Goal: Task Accomplishment & Management: Manage account settings

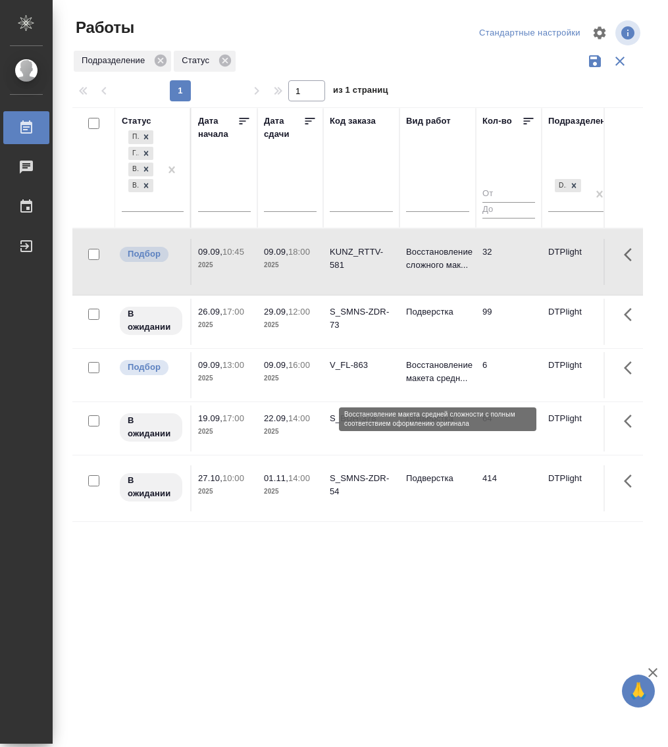
click at [445, 385] on p "Восстановление макета средн..." at bounding box center [437, 372] width 63 height 26
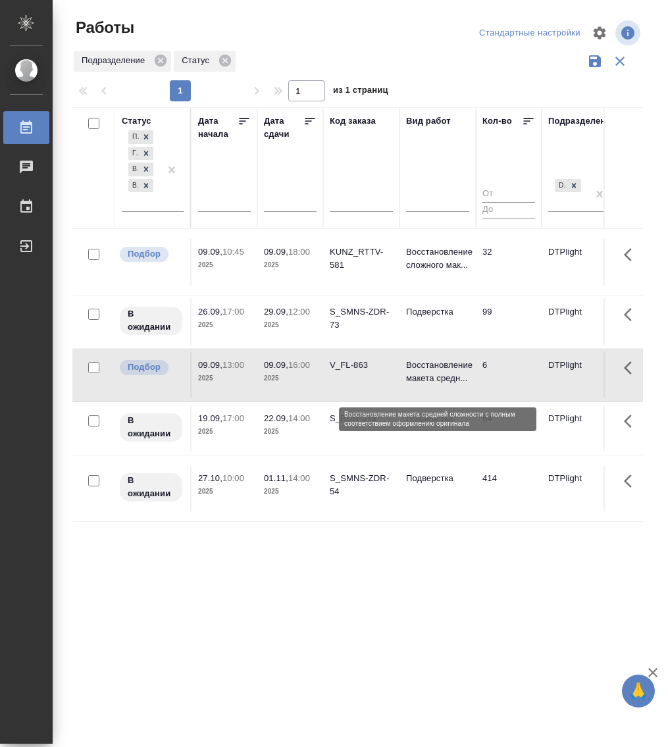
click at [445, 385] on p "Восстановление макета средн..." at bounding box center [437, 372] width 63 height 26
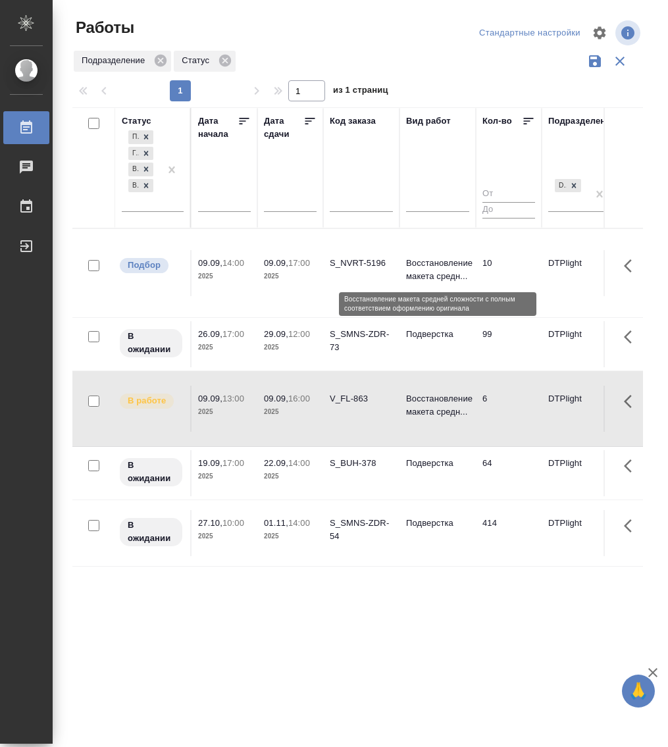
click at [428, 268] on p "Восстановление макета средн..." at bounding box center [437, 270] width 63 height 26
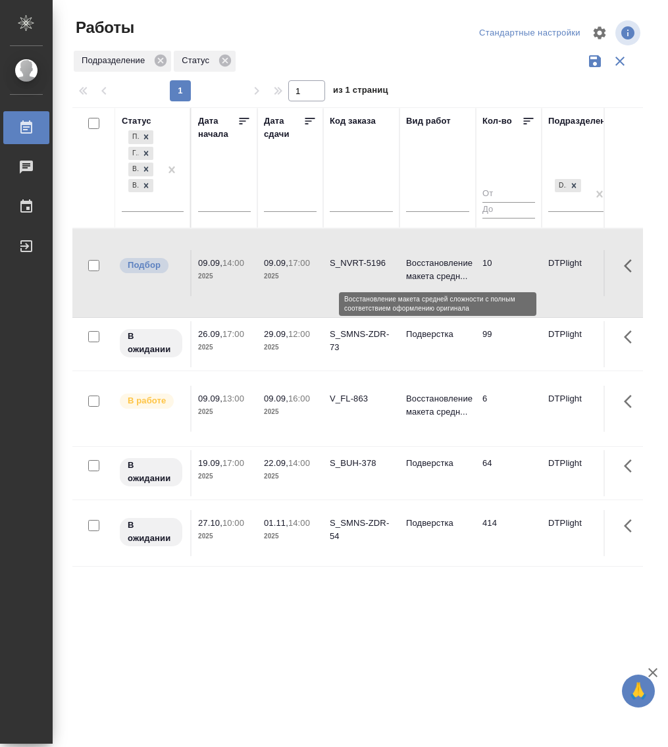
click at [428, 268] on p "Восстановление макета средн..." at bounding box center [437, 270] width 63 height 26
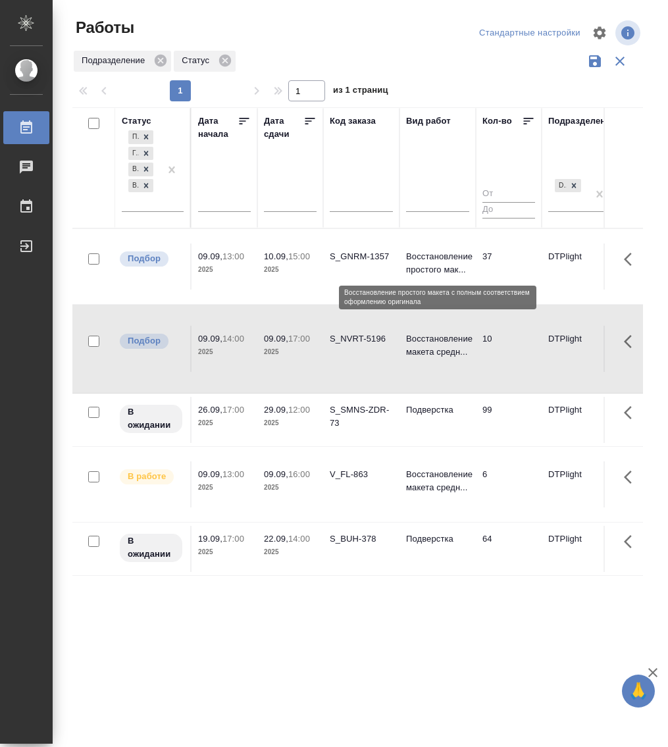
click at [433, 256] on p "Восстановление простого мак..." at bounding box center [437, 263] width 63 height 26
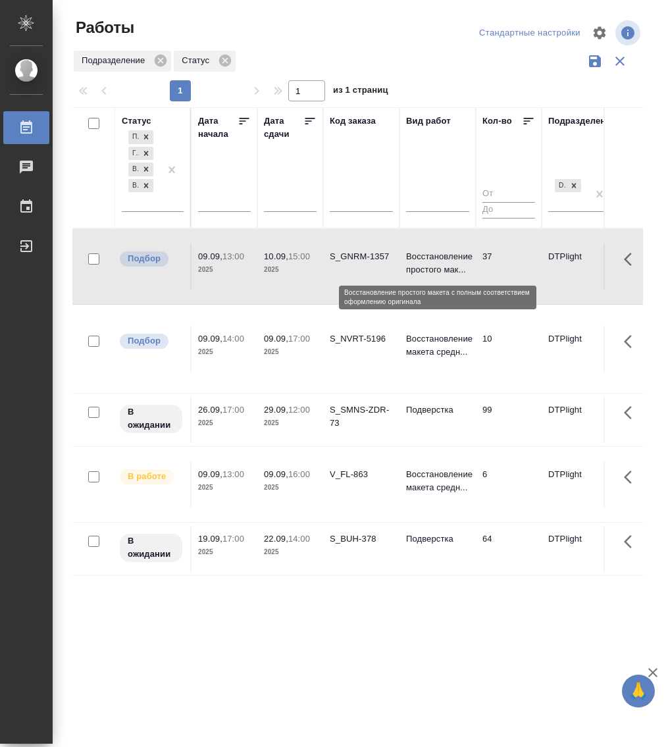
click at [433, 256] on p "Восстановление простого мак..." at bounding box center [437, 263] width 63 height 26
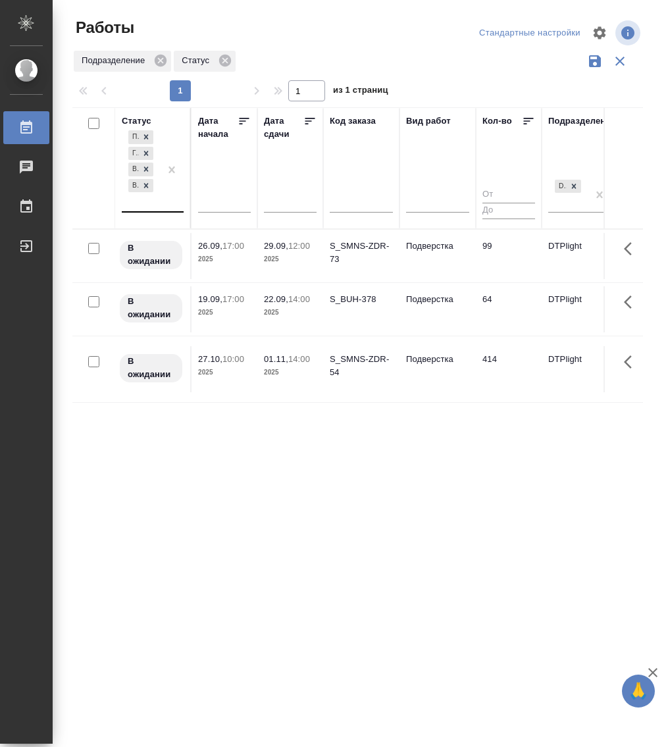
click at [158, 209] on div "Подбор Готов к работе В ожидании В работе" at bounding box center [141, 170] width 38 height 84
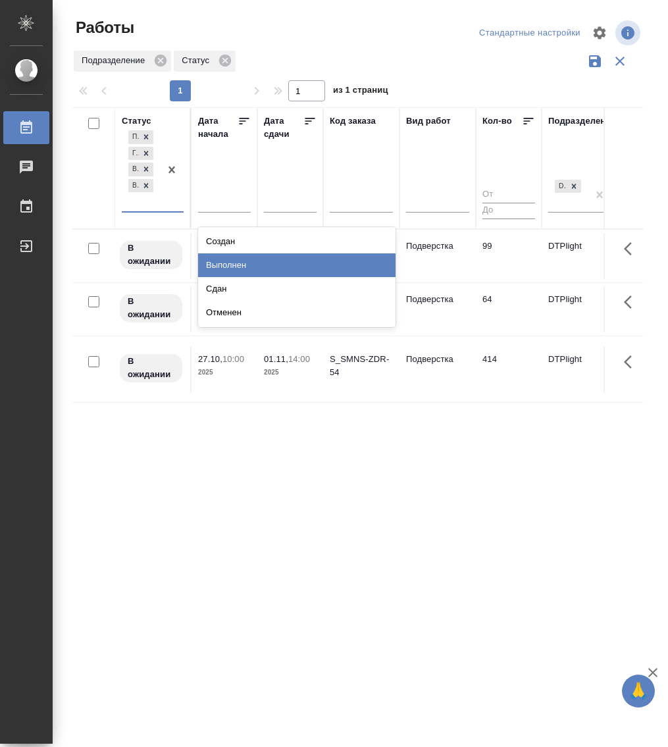
click at [229, 258] on div "Выполнен" at bounding box center [297, 266] width 198 height 24
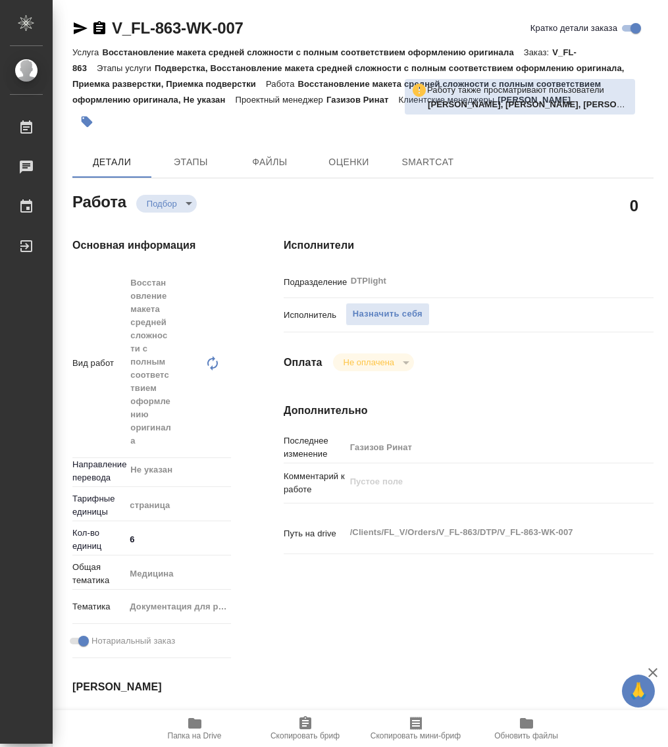
type textarea "x"
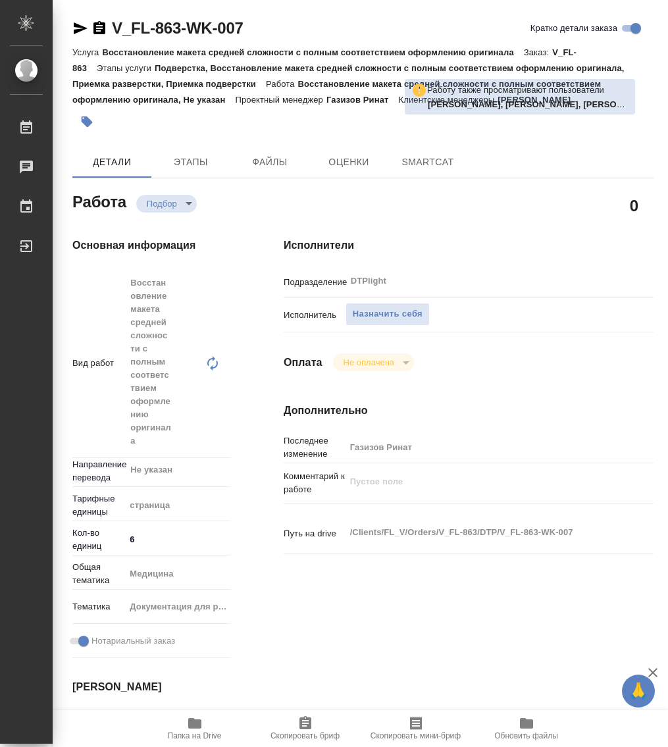
type textarea "x"
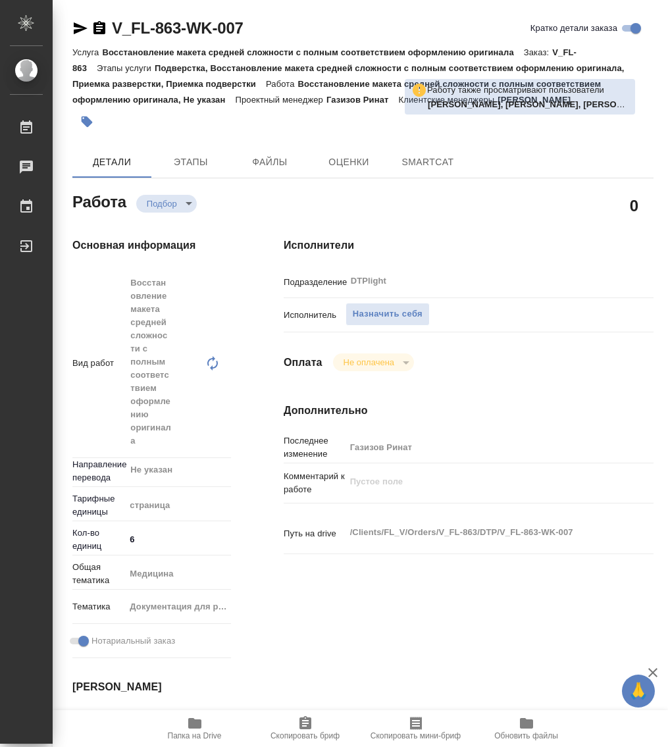
type textarea "x"
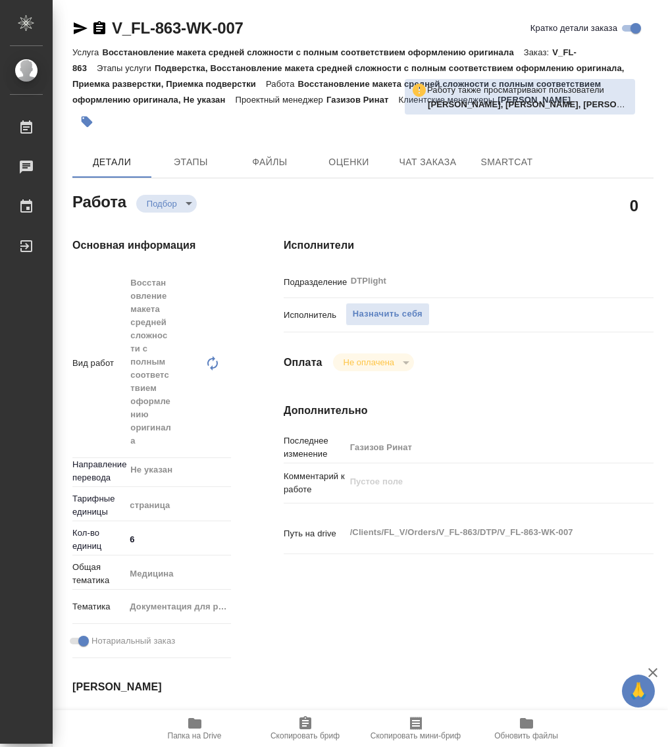
type textarea "x"
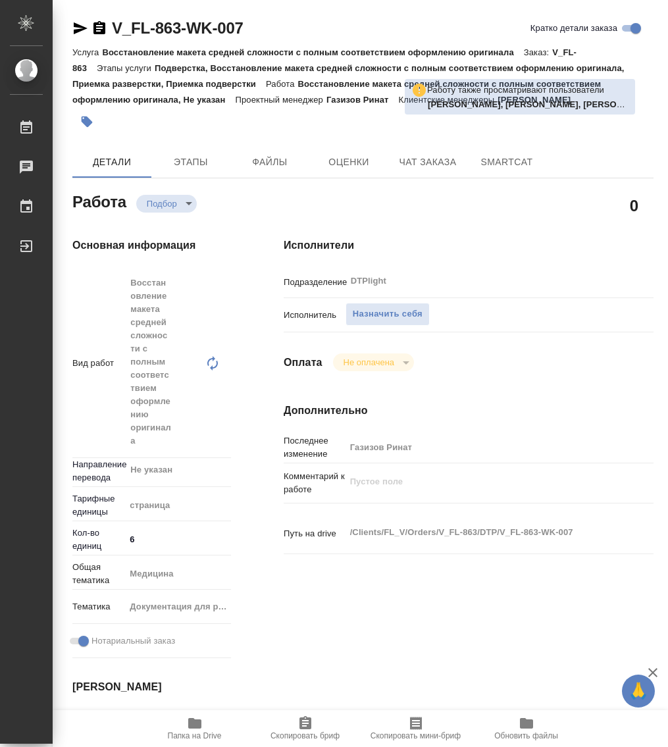
type textarea "x"
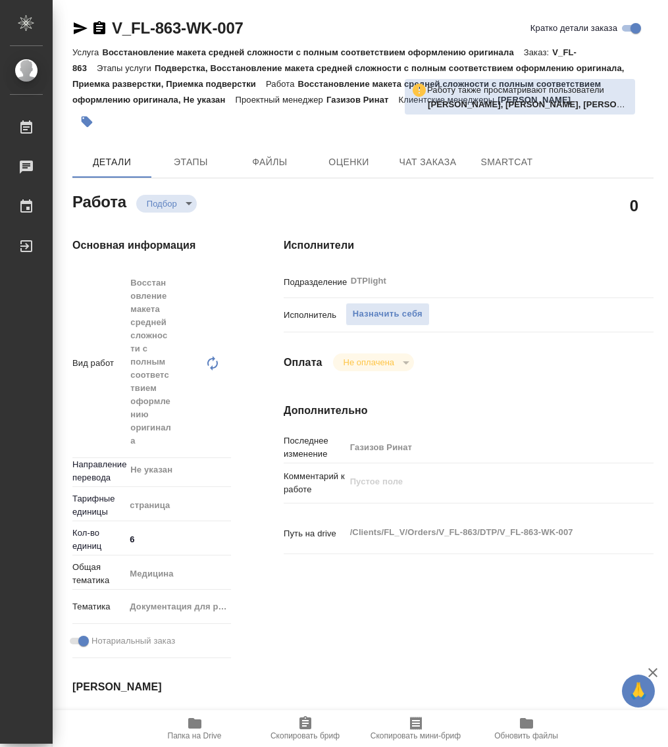
click at [192, 729] on icon "button" at bounding box center [195, 724] width 16 height 16
click at [379, 313] on span "Назначить себя" at bounding box center [388, 314] width 70 height 15
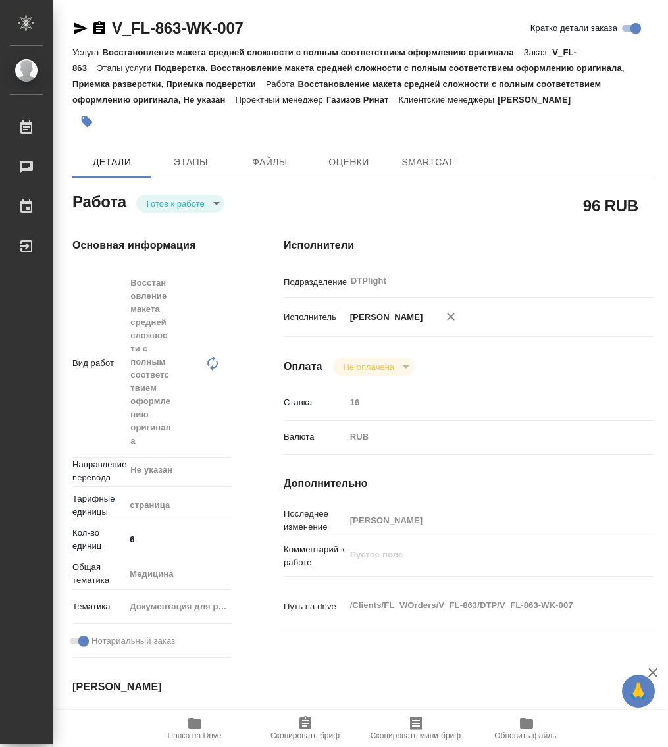
type textarea "x"
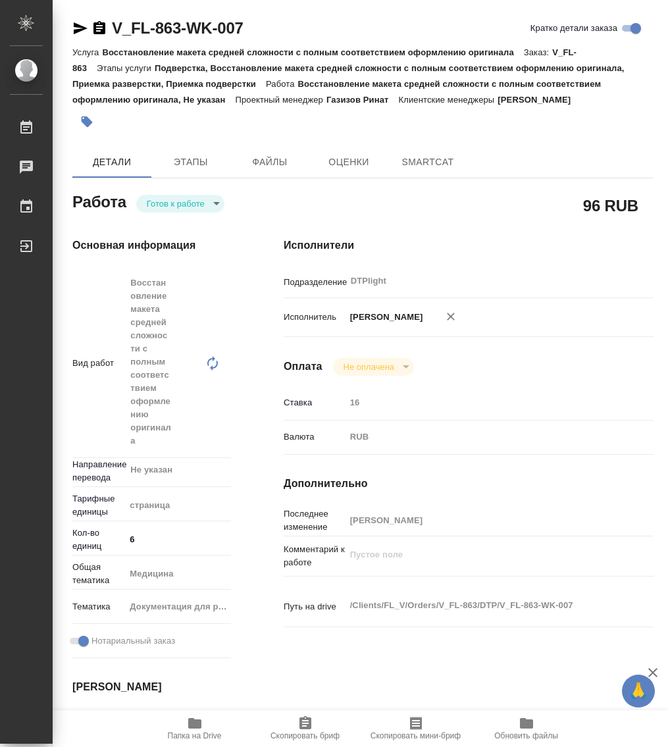
type textarea "x"
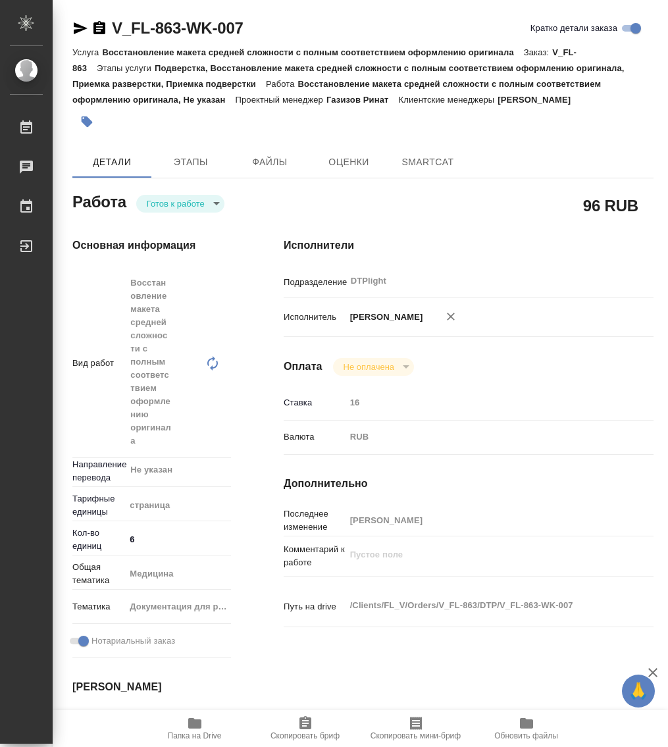
type textarea "x"
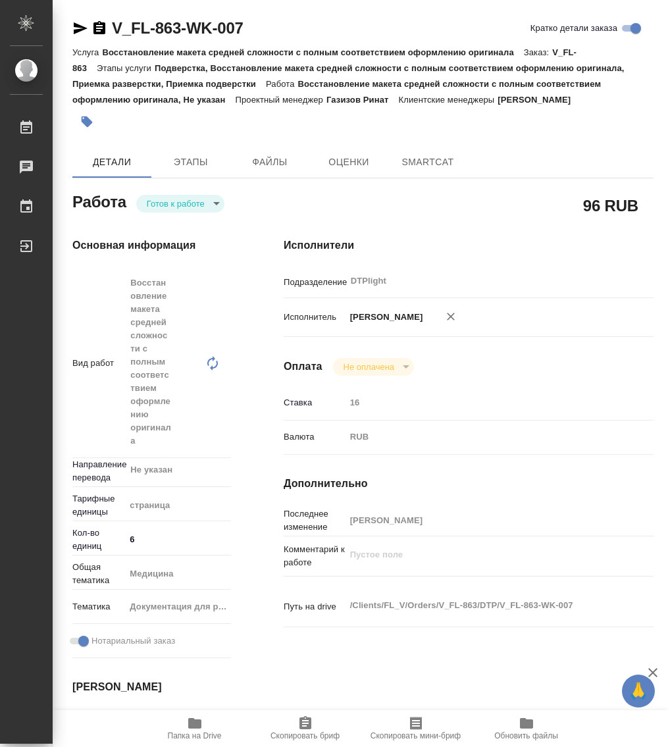
type textarea "x"
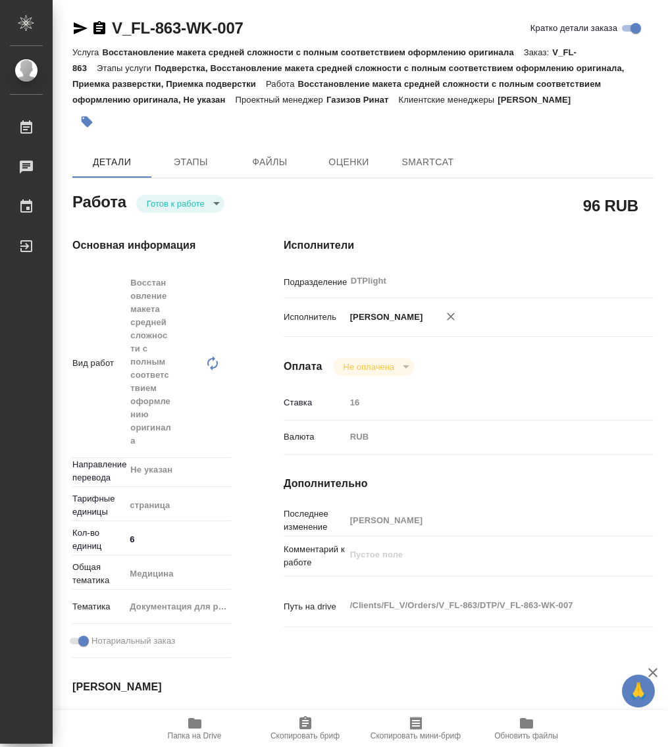
type textarea "x"
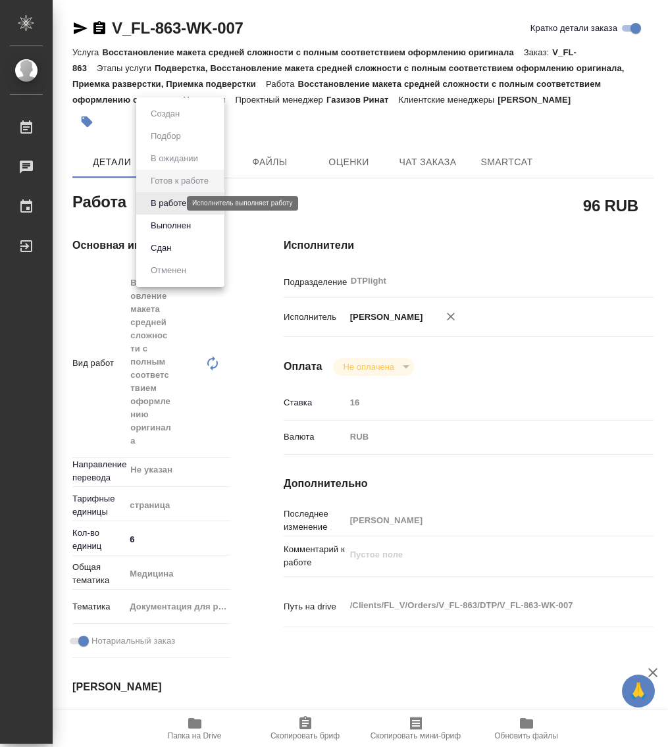
click at [177, 199] on body "🙏 .cls-1 fill:#fff; AWATERA Работы Чаты График Выйти V_FL-863-WK-007 Кратко дет…" at bounding box center [334, 373] width 668 height 747
type textarea "x"
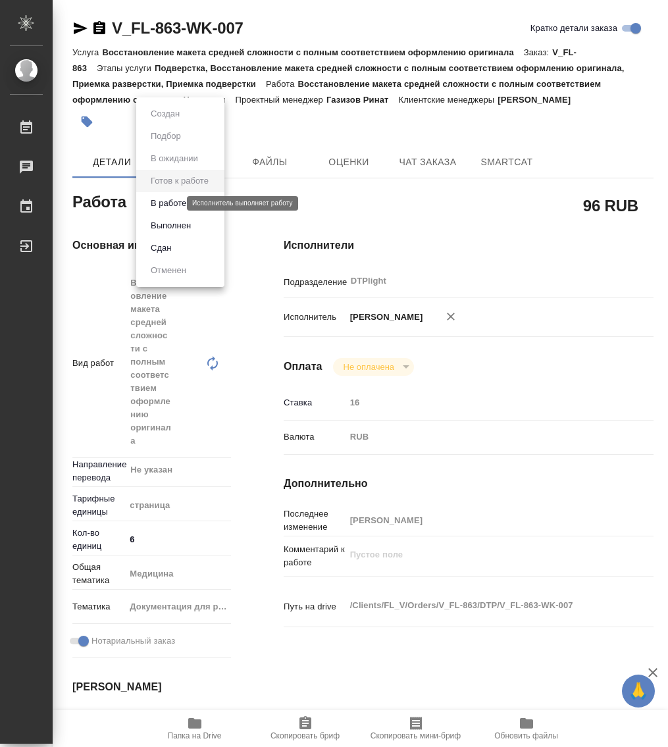
type textarea "x"
click at [169, 204] on button "В работе" at bounding box center [168, 203] width 43 height 14
type textarea "x"
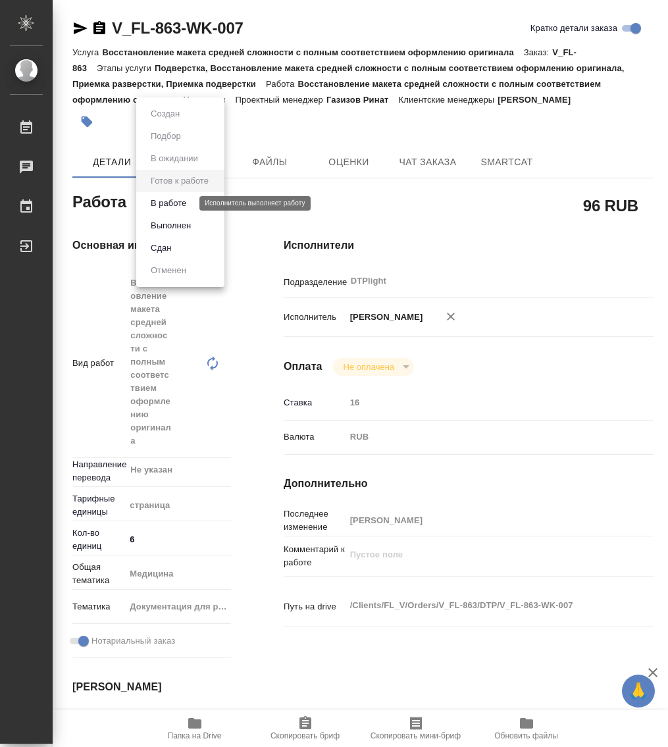
type textarea "x"
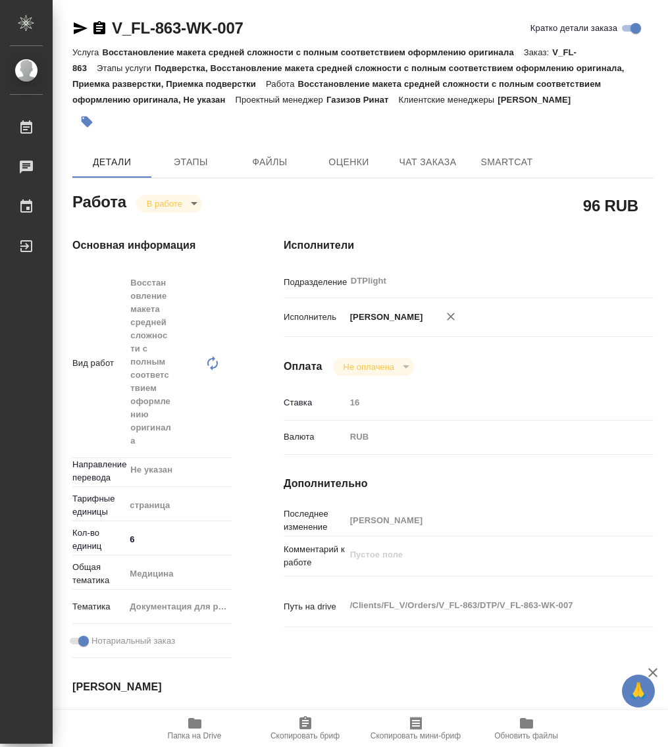
type textarea "x"
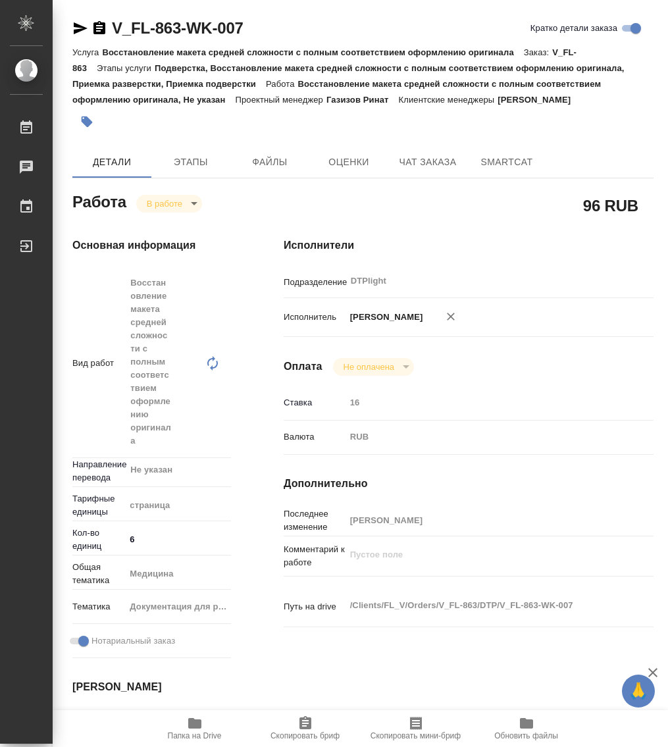
type textarea "x"
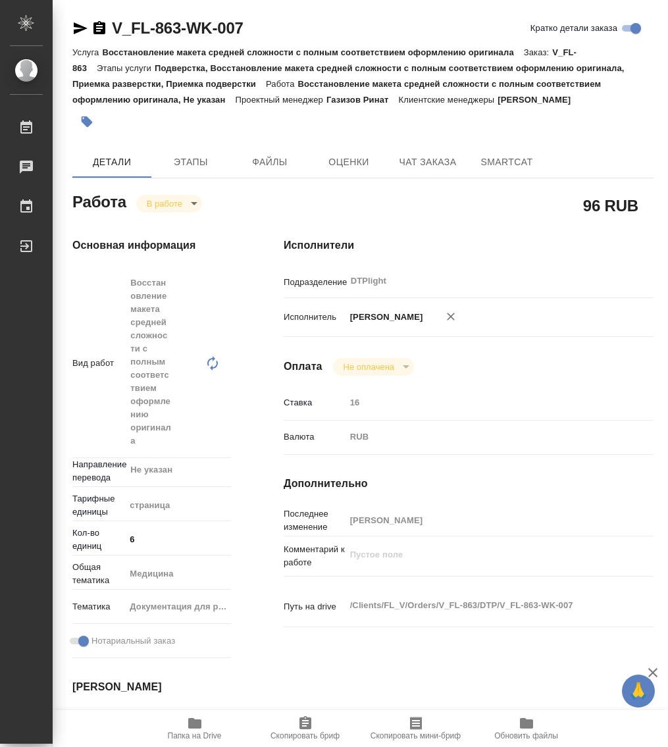
type textarea "x"
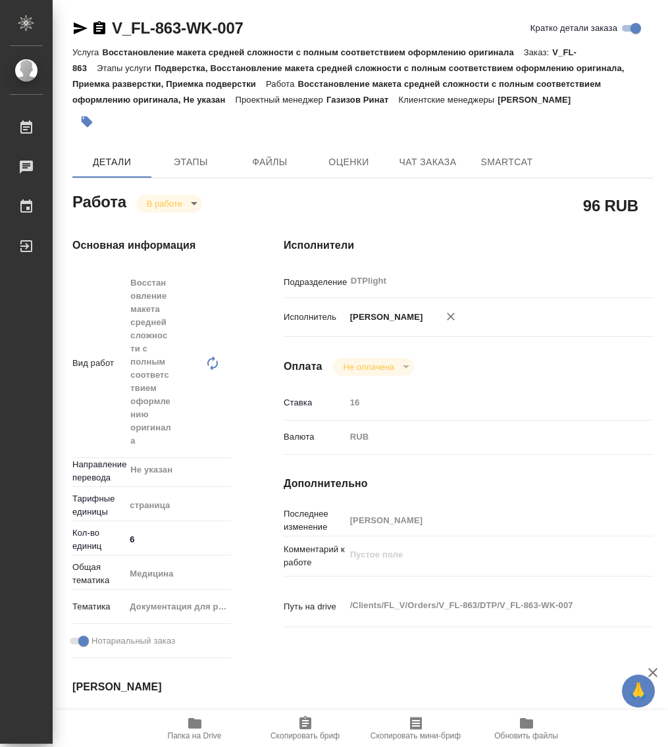
type textarea "x"
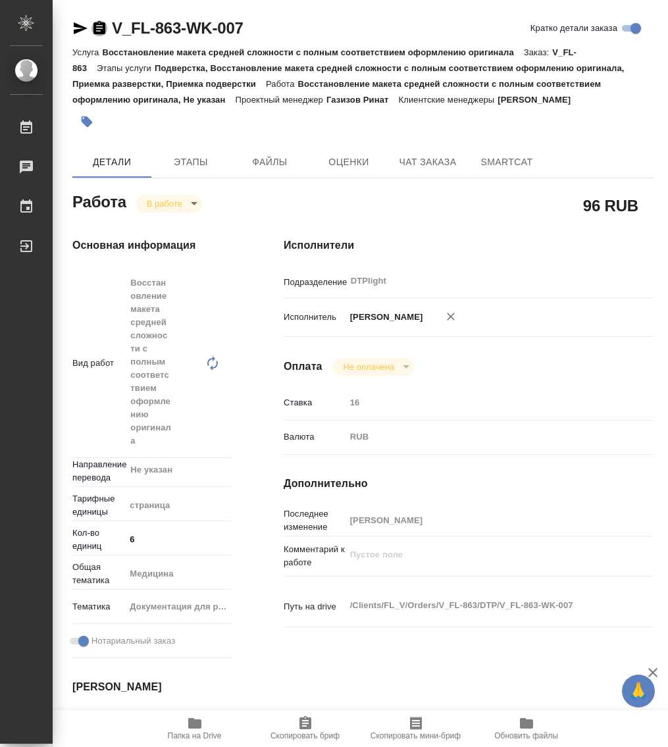
click at [101, 32] on icon "button" at bounding box center [100, 27] width 12 height 13
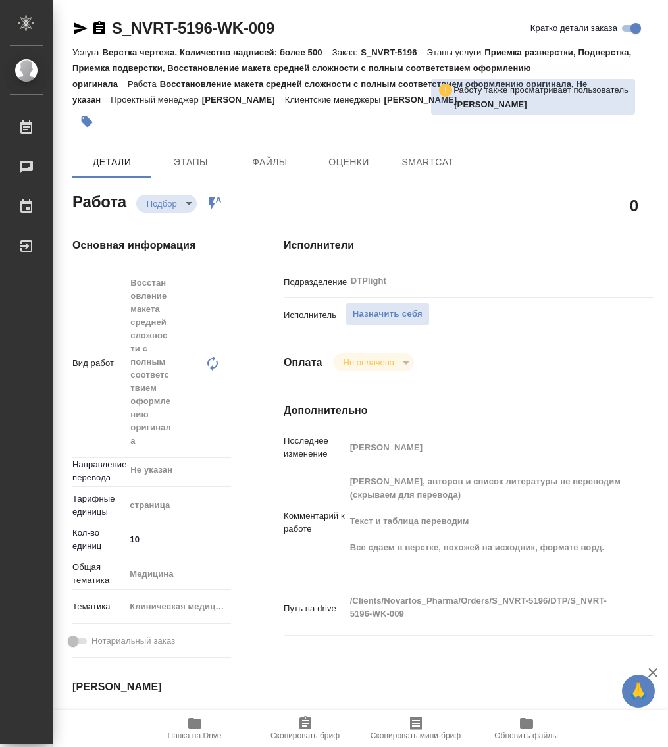
type textarea "x"
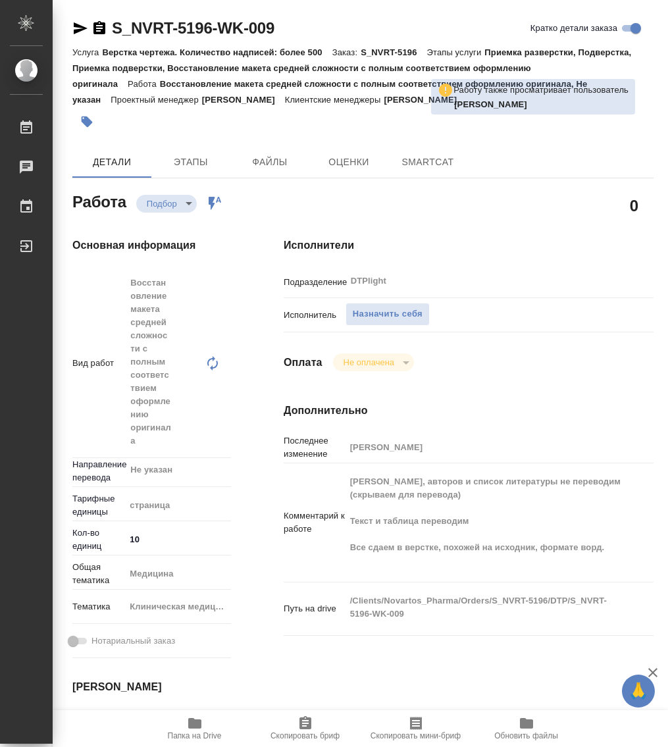
type textarea "x"
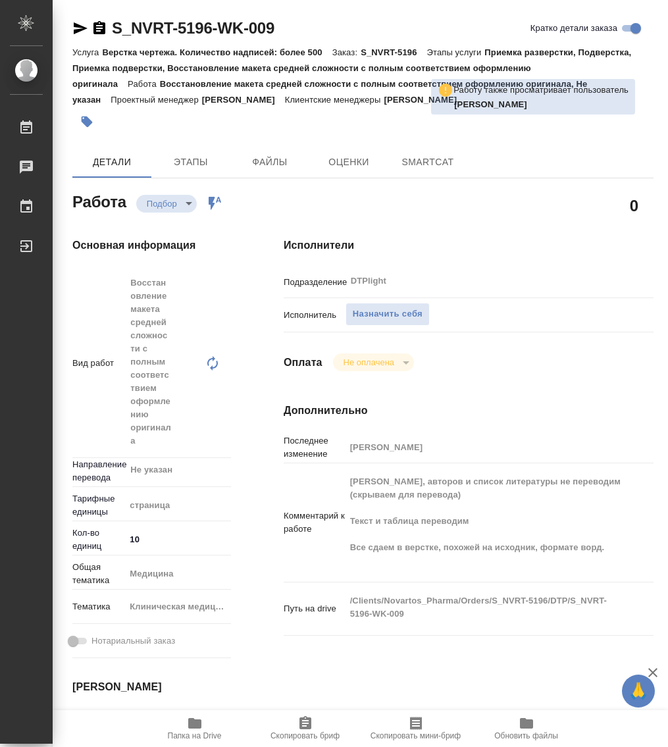
type textarea "x"
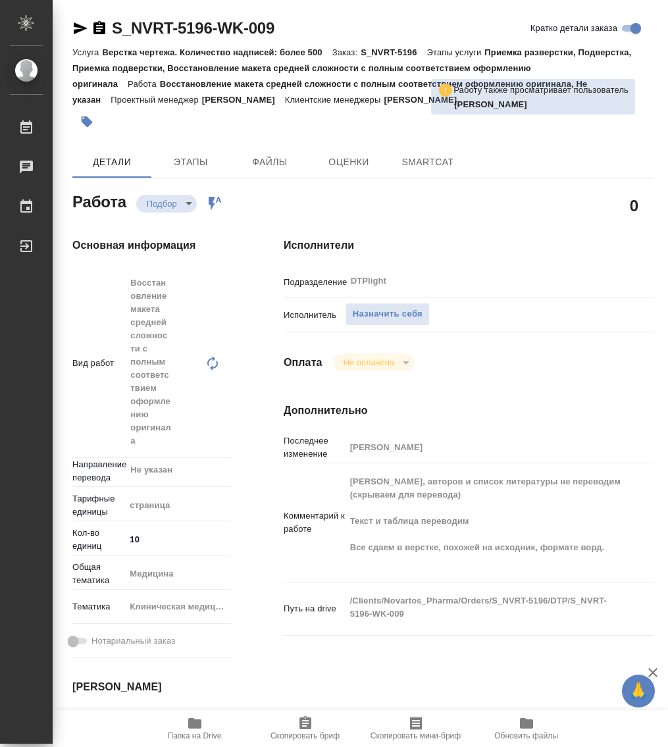
type textarea "x"
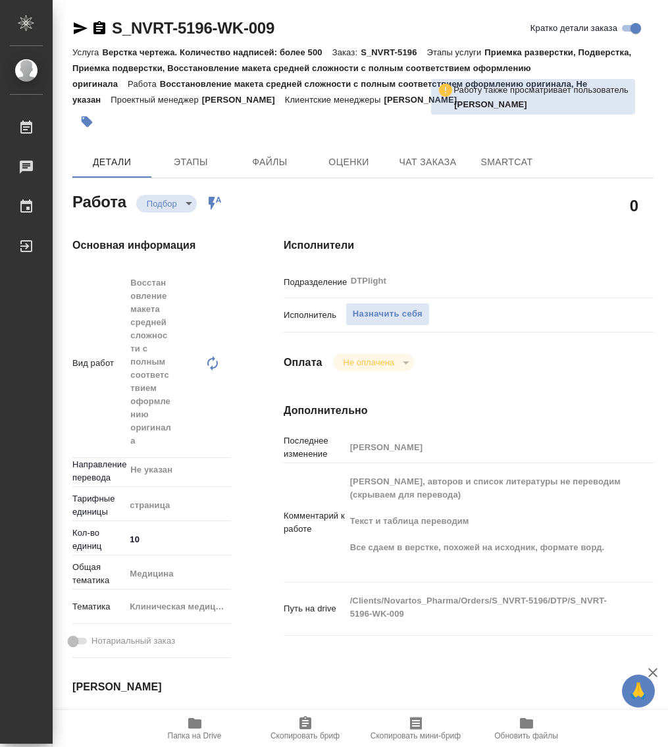
type textarea "x"
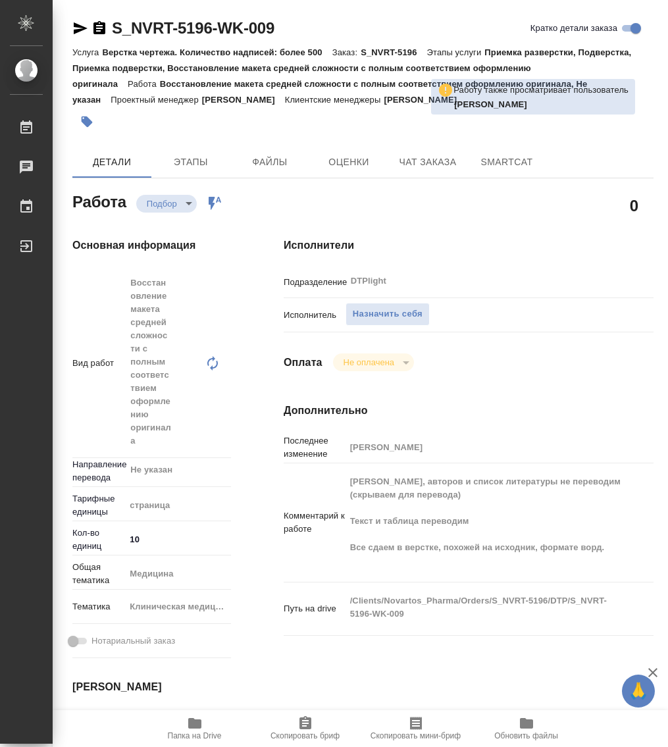
type textarea "x"
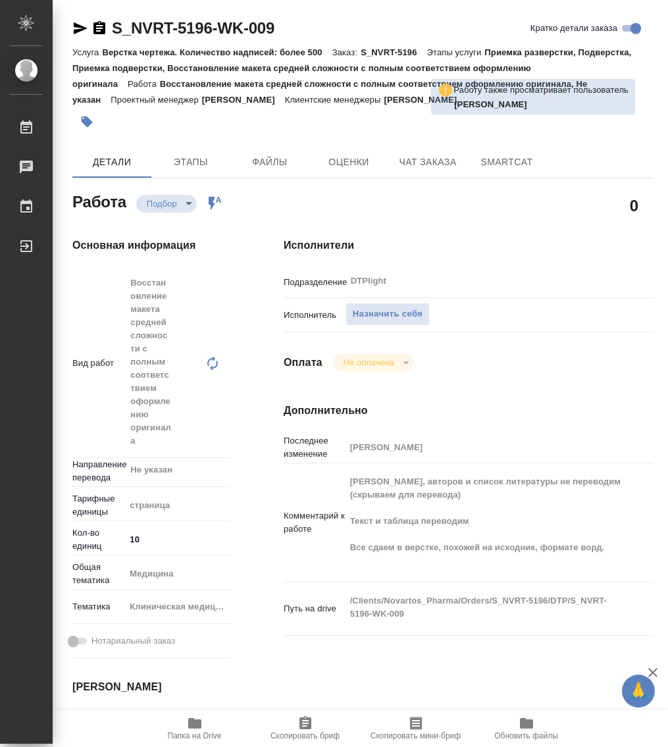
type textarea "x"
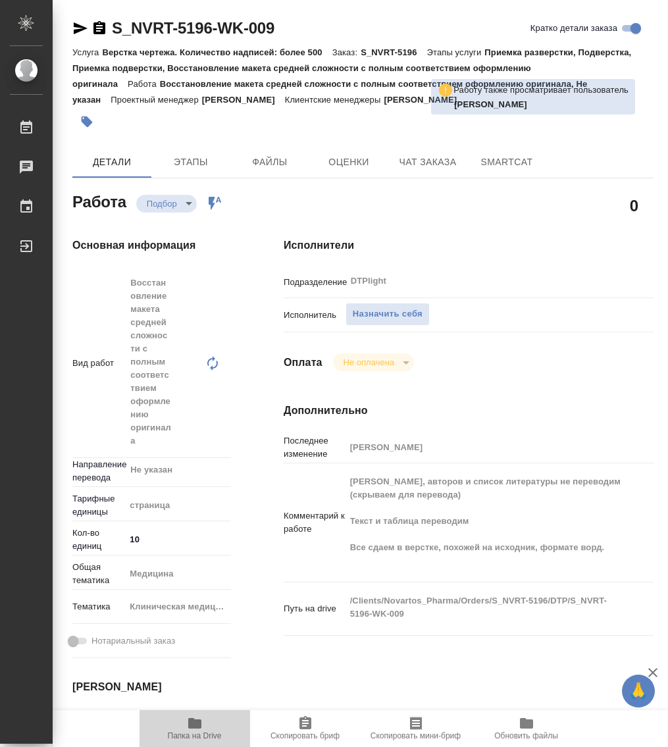
click at [192, 718] on icon "button" at bounding box center [194, 723] width 13 height 11
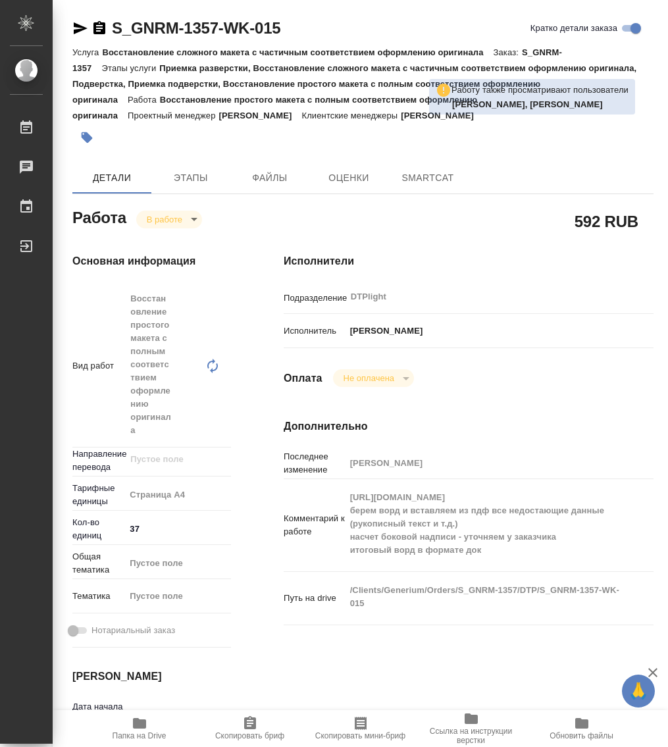
type textarea "x"
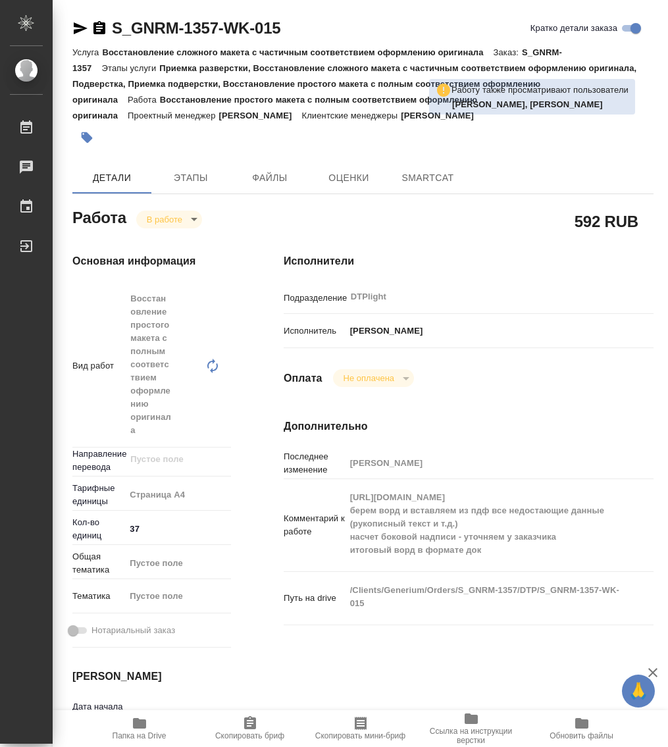
type textarea "x"
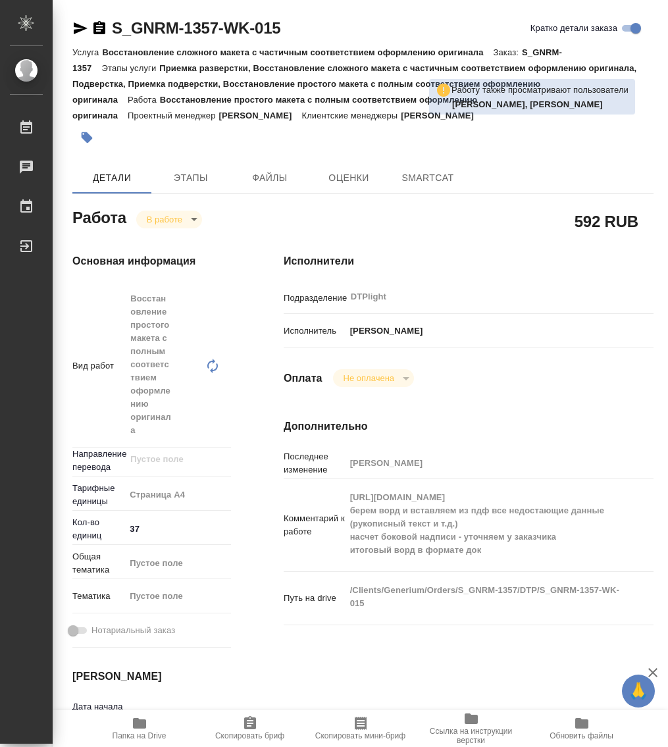
type textarea "x"
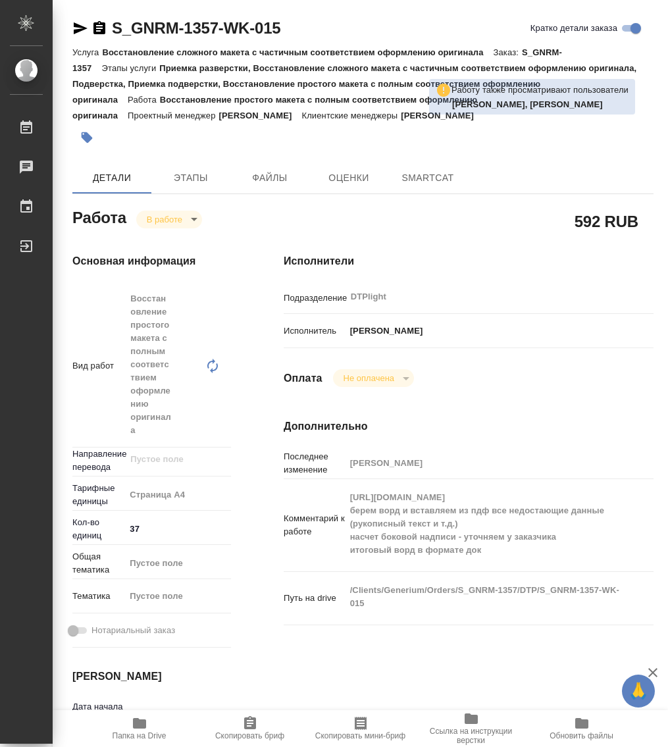
type textarea "x"
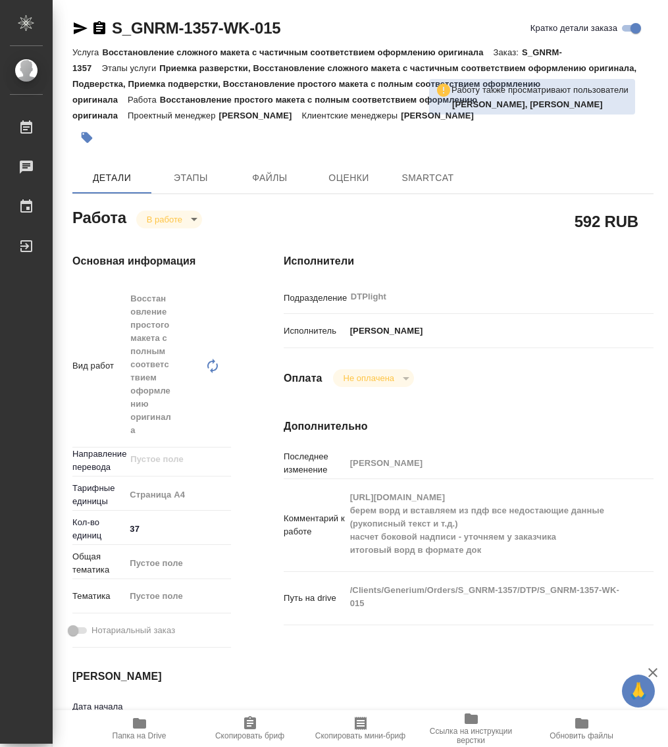
type textarea "x"
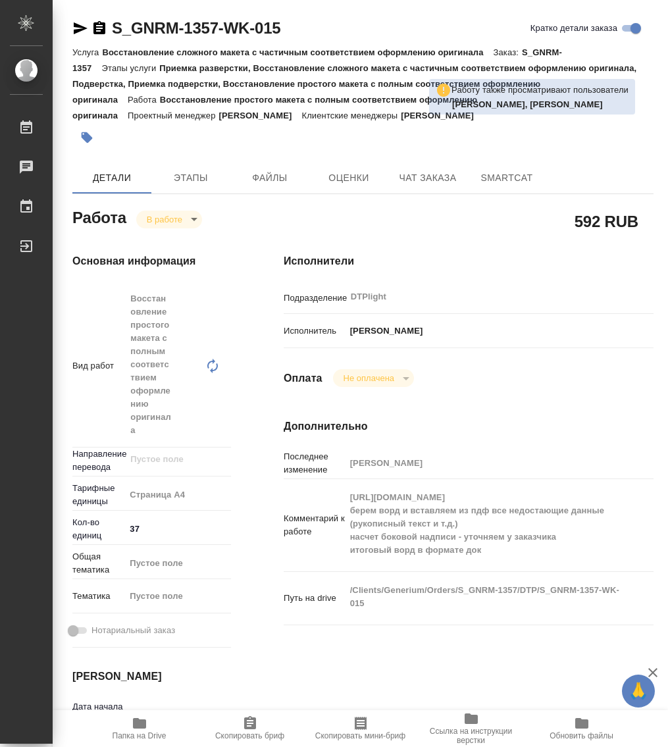
type textarea "x"
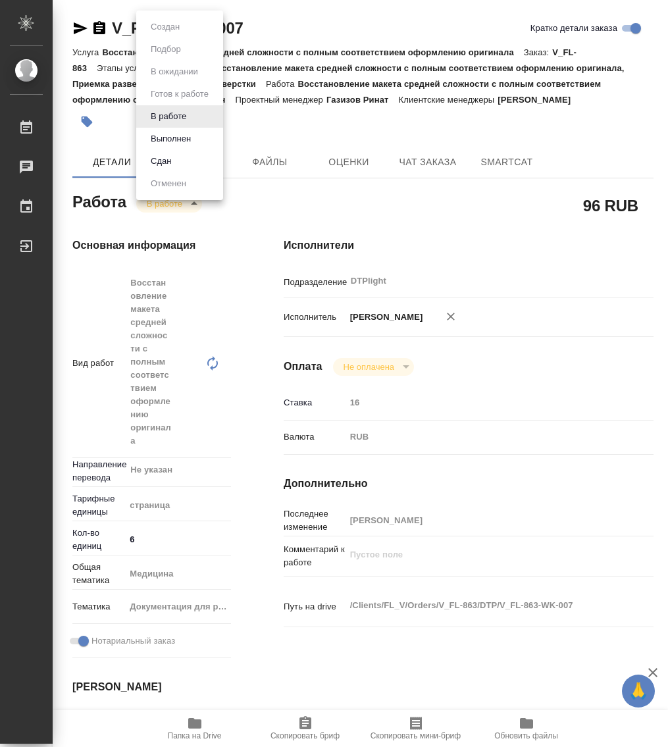
scroll to position [165, 0]
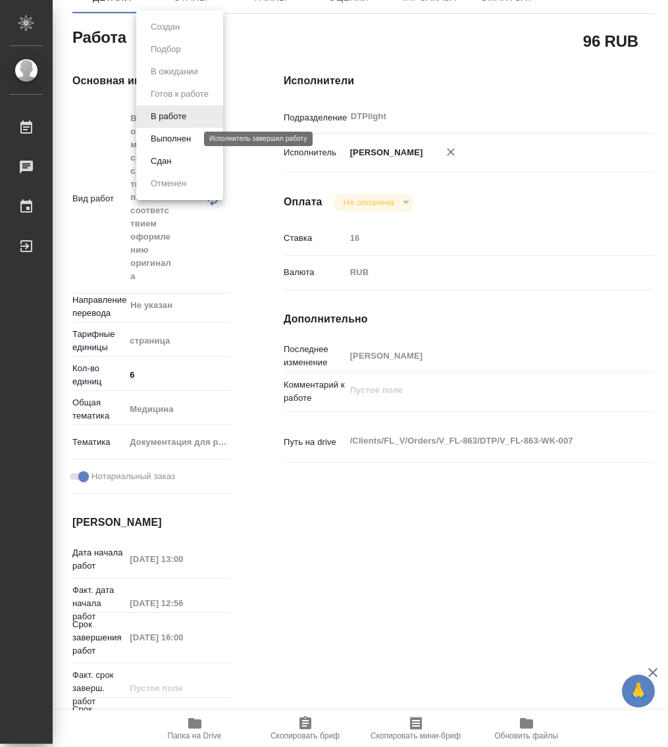
click at [178, 134] on button "Выполнен" at bounding box center [171, 139] width 48 height 14
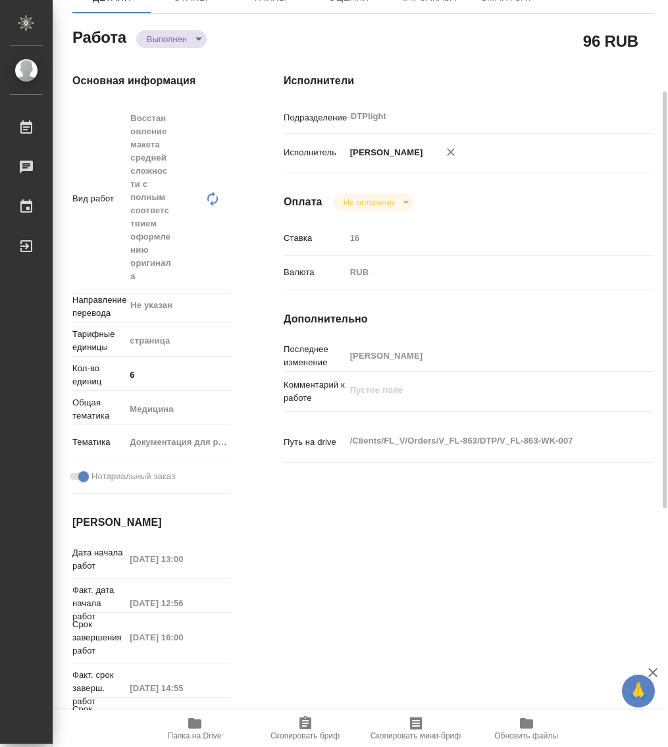
type textarea "x"
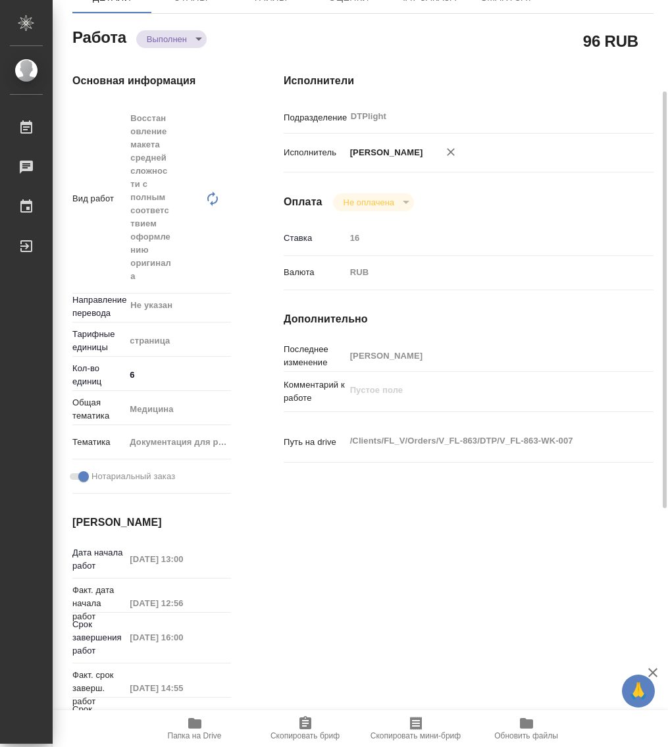
type textarea "x"
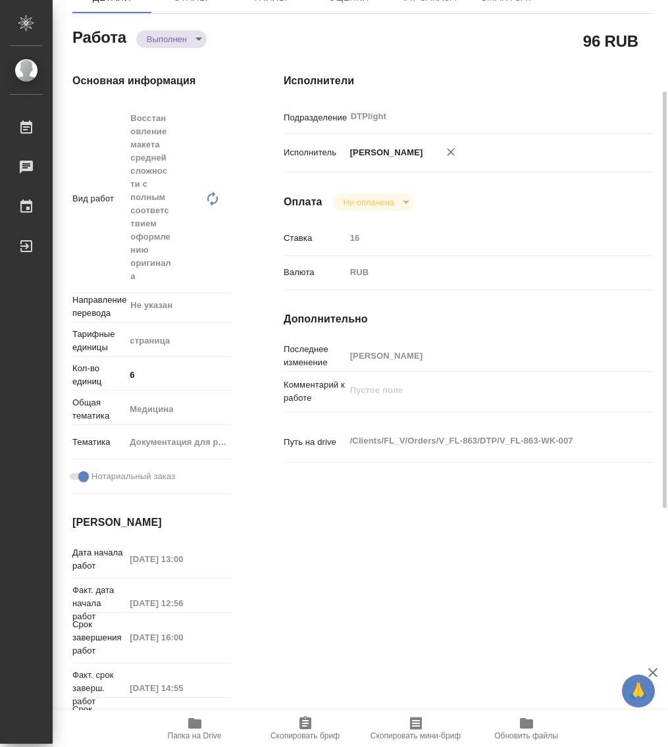
type textarea "x"
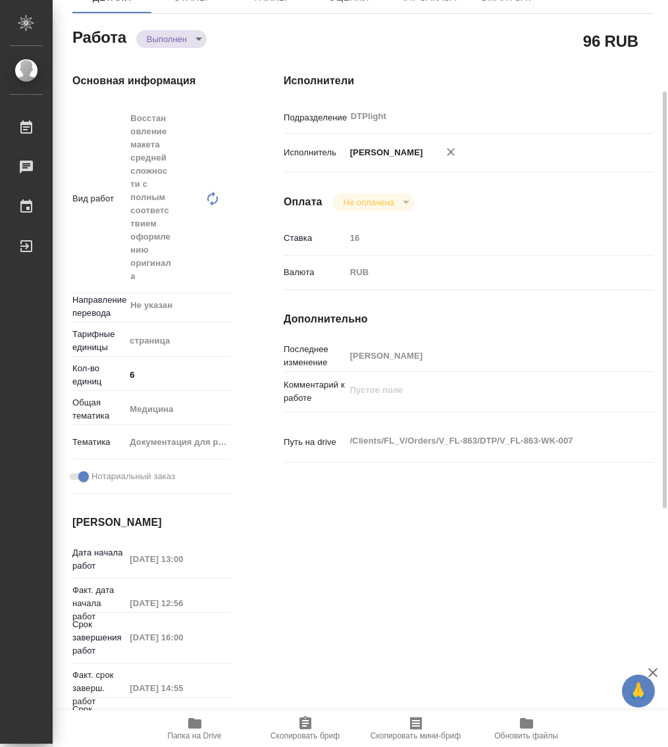
type textarea "x"
